Goal: Find specific page/section: Find specific page/section

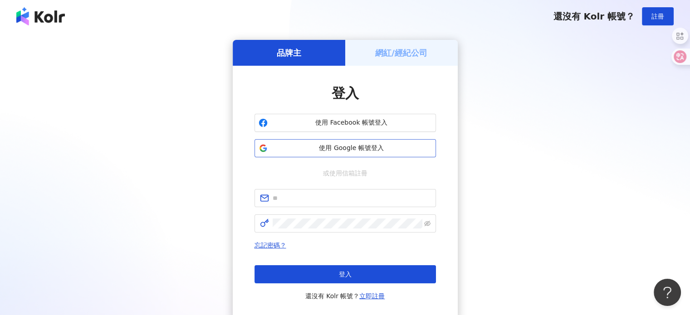
click at [343, 152] on span "使用 Google 帳號登入" at bounding box center [351, 148] width 161 height 9
click at [357, 148] on span "使用 Google 帳號登入" at bounding box center [351, 148] width 161 height 9
click at [352, 144] on span "使用 Google 帳號登入" at bounding box center [351, 148] width 161 height 9
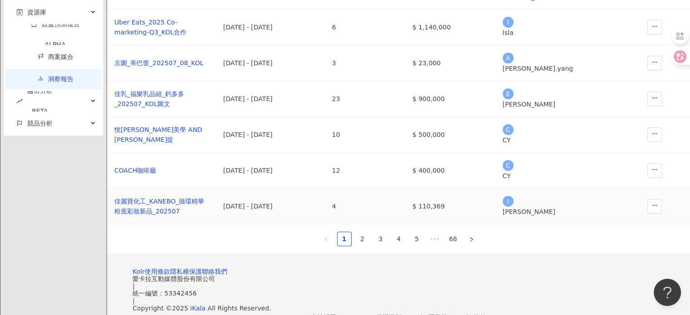
scroll to position [339, 0]
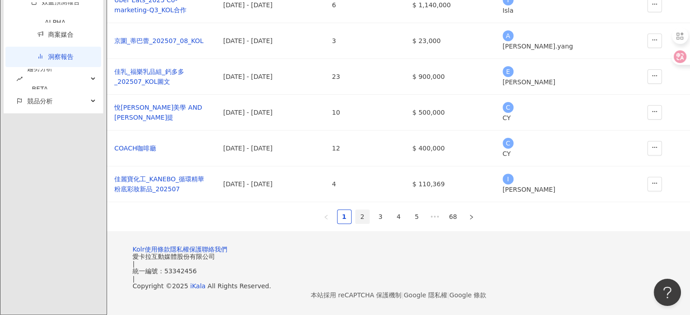
click at [364, 210] on link "2" at bounding box center [363, 217] width 14 height 14
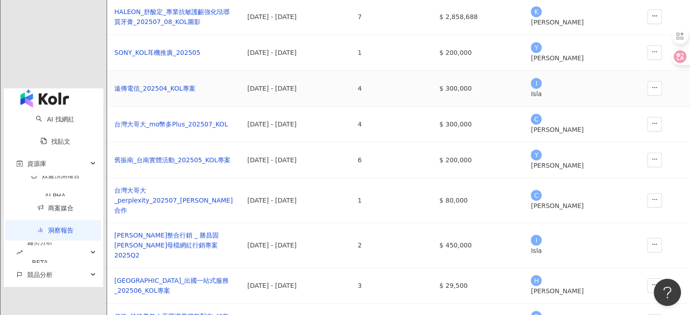
scroll to position [112, 0]
click at [194, 166] on div "舊振南_台南實體活動_202505_KOL專案" at bounding box center [173, 161] width 118 height 10
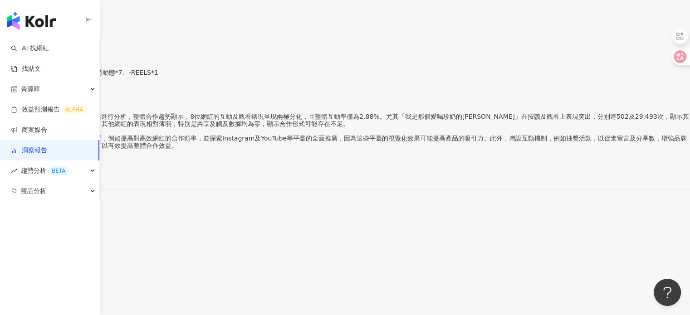
scroll to position [45, 0]
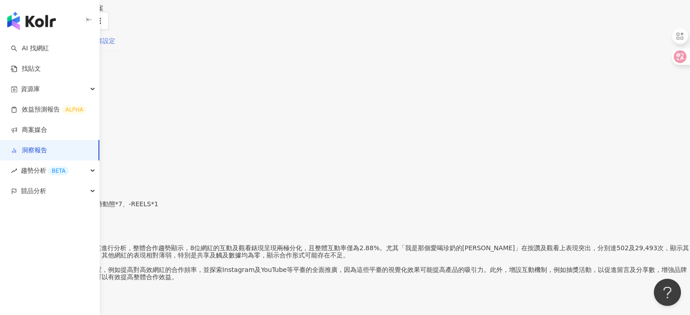
click at [124, 51] on div "內容設定" at bounding box center [103, 40] width 44 height 21
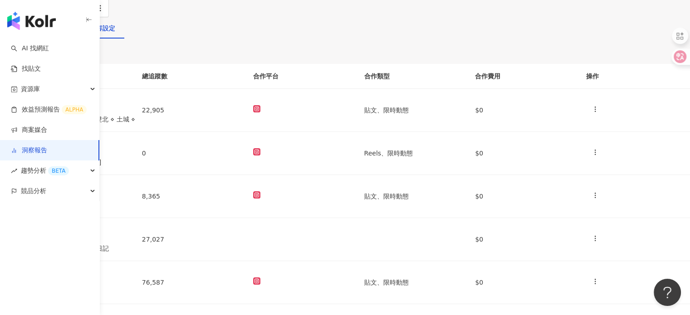
scroll to position [91, 0]
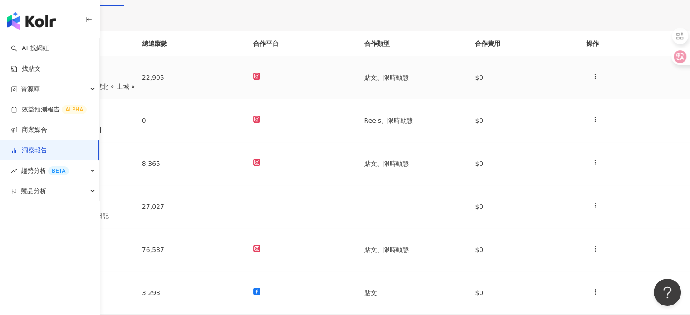
click at [351, 99] on td at bounding box center [301, 77] width 111 height 43
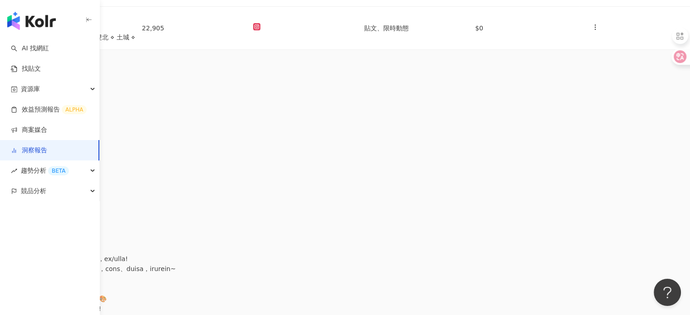
scroll to position [181, 0]
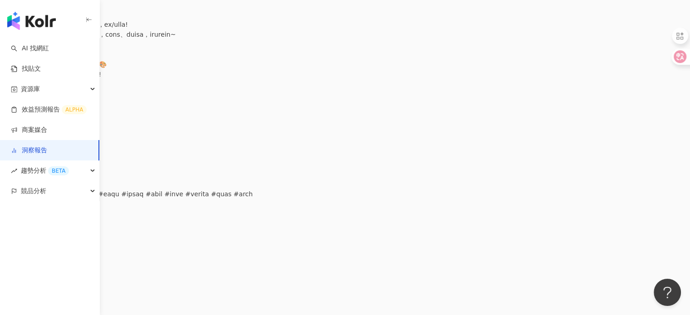
scroll to position [454, 0]
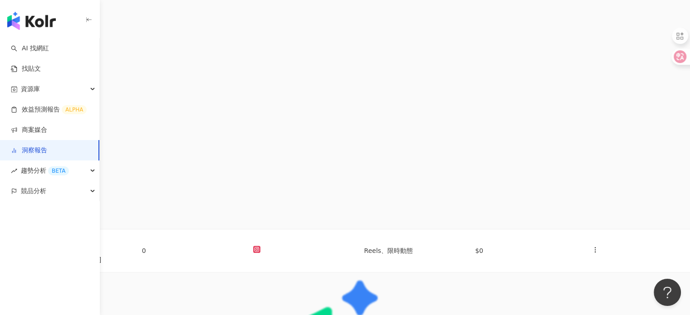
scroll to position [680, 0]
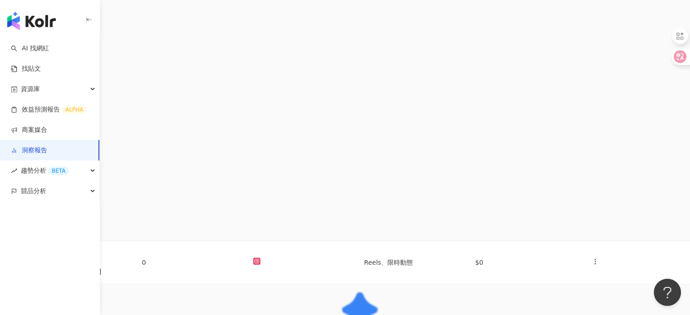
scroll to position [590, 0]
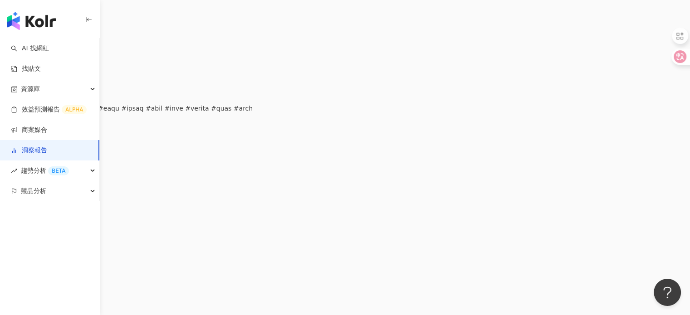
scroll to position [499, 0]
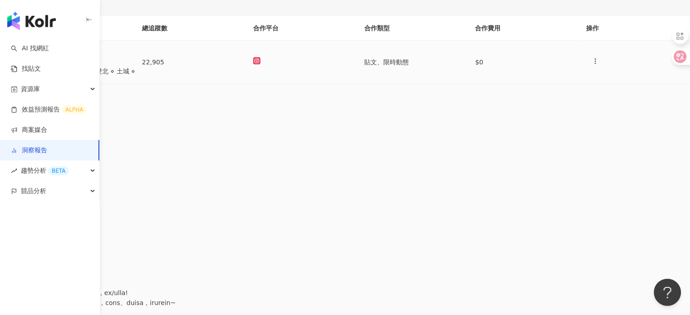
scroll to position [91, 0]
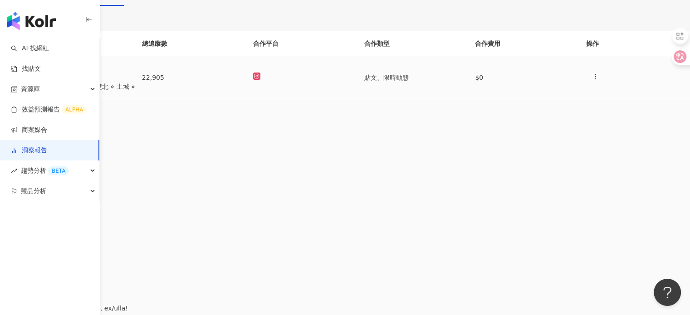
click at [14, 77] on polyline at bounding box center [12, 76] width 4 height 2
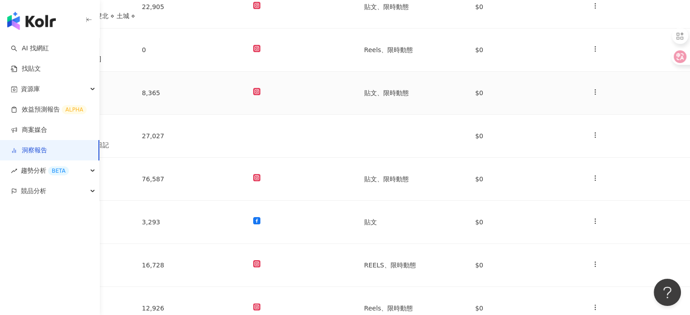
scroll to position [227, 0]
